Goal: Information Seeking & Learning: Understand process/instructions

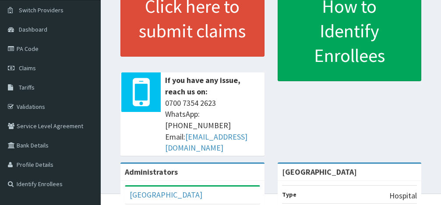
scroll to position [92, 0]
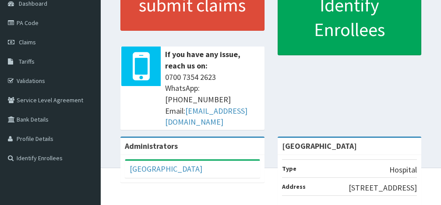
drag, startPoint x: 441, startPoint y: 131, endPoint x: 445, endPoint y: 106, distance: 25.8
click at [441, 106] on html "RelianceHMO Provider Portal | Dashboard R EL Toggle navigation [GEOGRAPHIC_DATA…" at bounding box center [220, 117] width 441 height 419
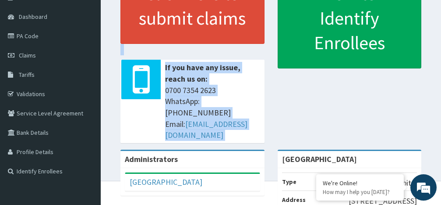
scroll to position [0, 0]
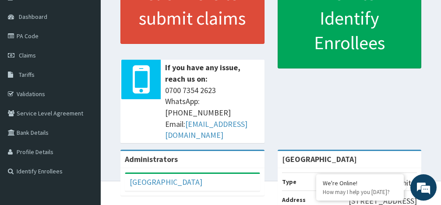
click at [420, 103] on div "Click here to submit claims If you have any issue, reach us on: [PHONE_NUMBER] …" at bounding box center [270, 59] width 327 height 182
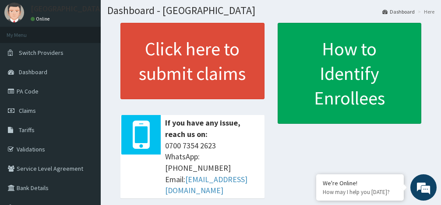
scroll to position [21, 0]
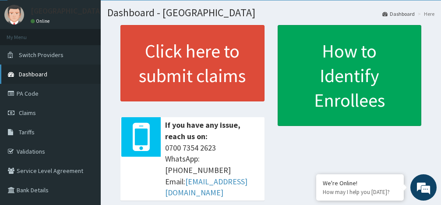
click at [44, 78] on link "Dashboard" at bounding box center [50, 73] width 101 height 19
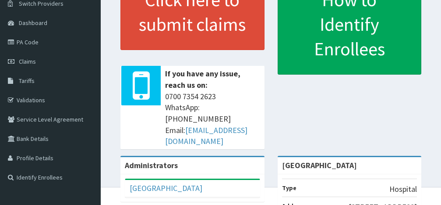
scroll to position [92, 0]
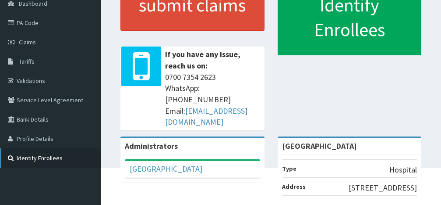
click at [59, 162] on link "Identify Enrollees" at bounding box center [50, 157] width 101 height 19
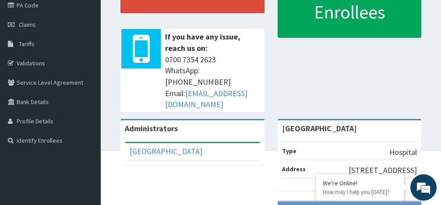
scroll to position [111, 0]
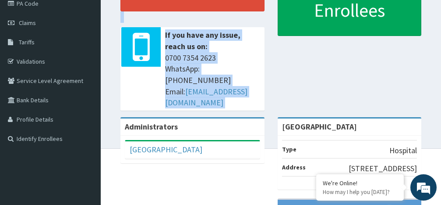
drag, startPoint x: 437, startPoint y: 117, endPoint x: 442, endPoint y: 105, distance: 13.2
click at [441, 105] on html "RelianceHMO Provider Portal | Dashboard R EL Toggle navigation ROYAL Hospital R…" at bounding box center [220, 98] width 441 height 419
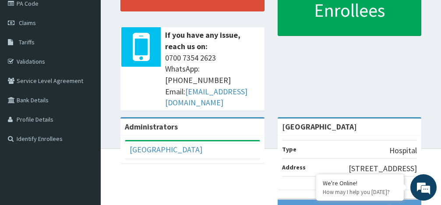
click at [407, 88] on div "Click here to submit claims If you have any issue, reach us on: 0700 7354 2623 …" at bounding box center [270, 26] width 327 height 182
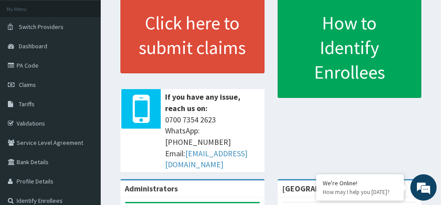
scroll to position [39, 0]
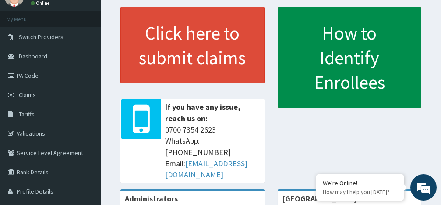
click at [393, 83] on link "How to Identify Enrollees" at bounding box center [350, 57] width 144 height 101
